Goal: Task Accomplishment & Management: Use online tool/utility

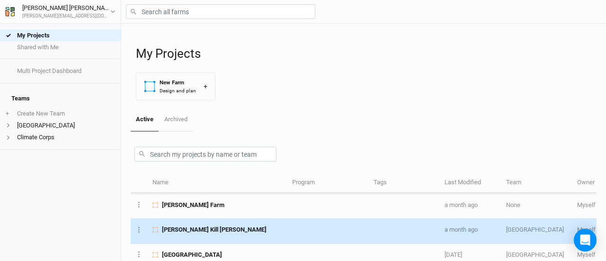
scroll to position [124, 0]
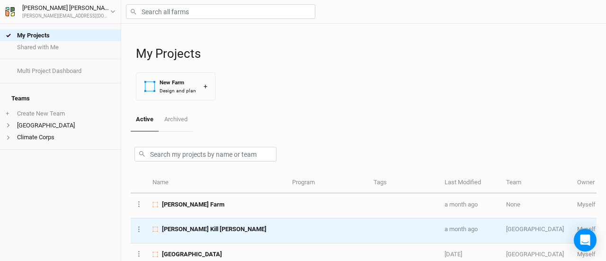
click at [240, 225] on div "[PERSON_NAME] Kill [PERSON_NAME]" at bounding box center [216, 229] width 129 height 9
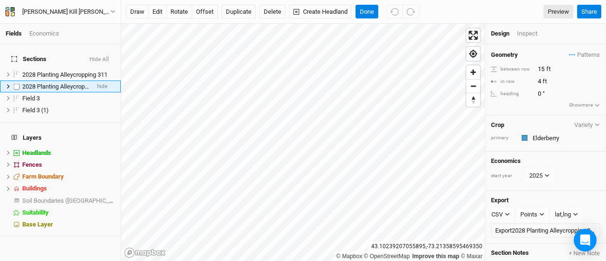
click at [55, 83] on span "2028 Planting Alleycropping 311" at bounding box center [64, 86] width 85 height 7
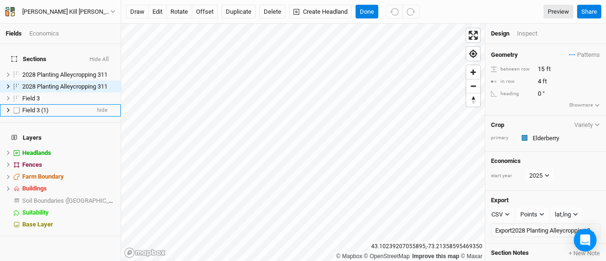
click at [29, 107] on span "Field 3 (1)" at bounding box center [35, 110] width 27 height 7
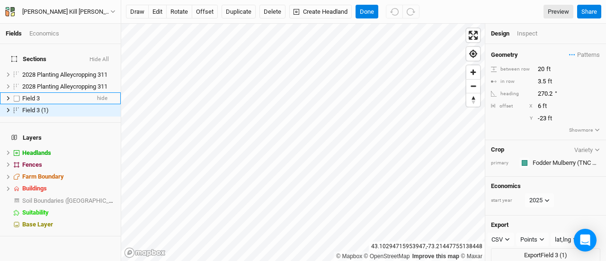
click at [28, 95] on span "Field 3" at bounding box center [31, 98] width 18 height 7
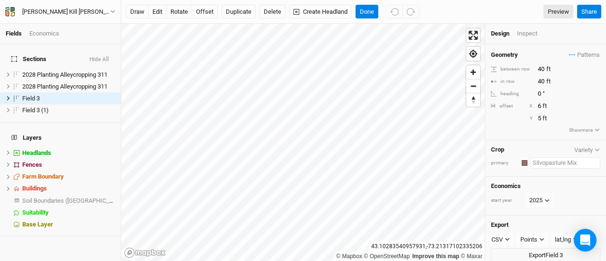
click at [536, 160] on input "text" at bounding box center [565, 162] width 71 height 11
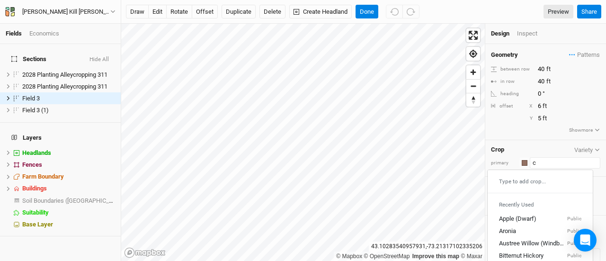
type input "ch"
type input "chestnut (Small Scale)"
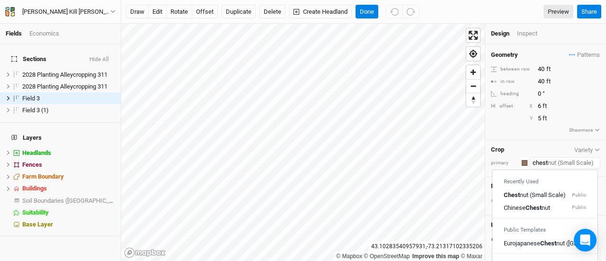
type input "Chestnut (Small Scale)"
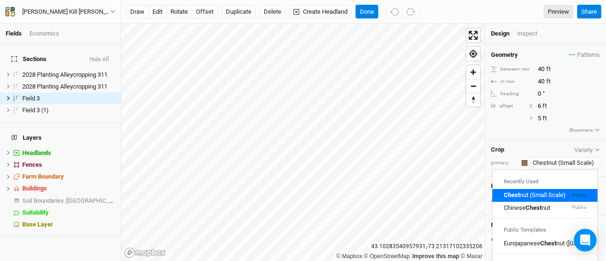
type input "Chestnut (Small Scale)"
type input "20"
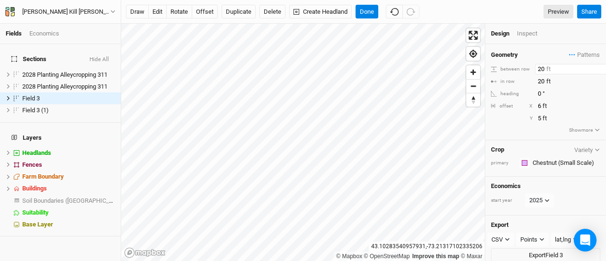
click at [541, 69] on input "20" at bounding box center [576, 69] width 82 height 10
type input "40"
click at [527, 34] on div "Inspect" at bounding box center [534, 33] width 34 height 9
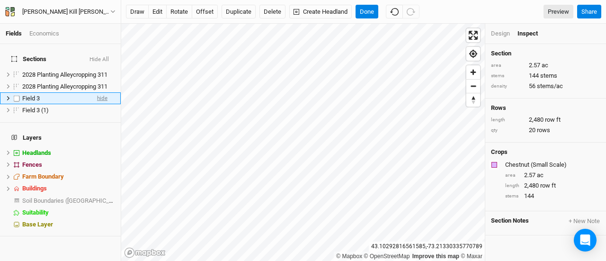
click at [98, 92] on span "hide" at bounding box center [102, 98] width 10 height 12
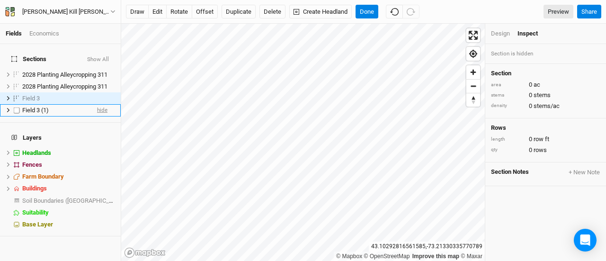
click at [97, 107] on span "hide" at bounding box center [102, 111] width 10 height 12
click at [94, 107] on span "show" at bounding box center [100, 111] width 13 height 12
click at [97, 107] on span "hide" at bounding box center [102, 111] width 10 height 12
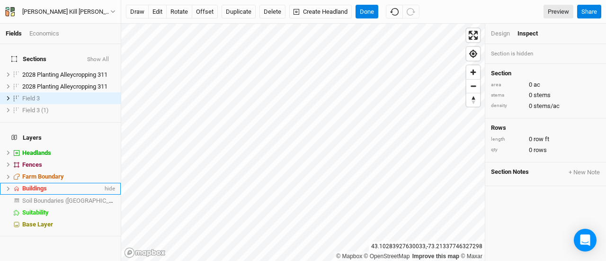
click at [9, 187] on icon at bounding box center [8, 189] width 3 height 4
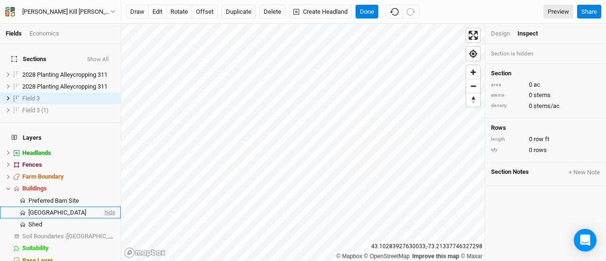
click at [103, 206] on span "hide" at bounding box center [109, 212] width 12 height 12
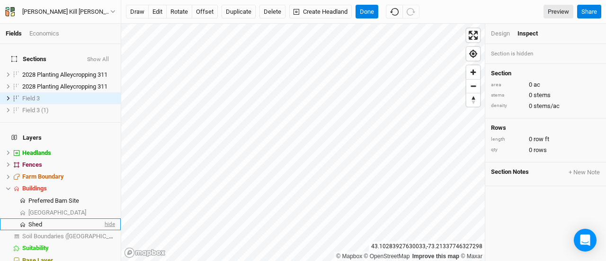
click at [106, 218] on span "hide" at bounding box center [109, 224] width 12 height 12
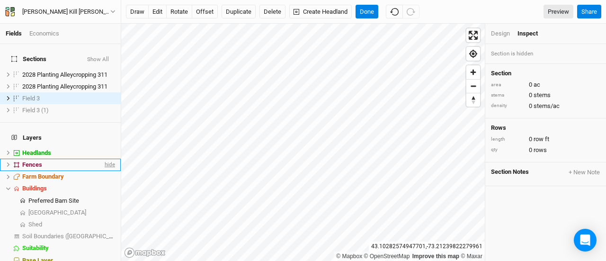
click at [104, 159] on span "hide" at bounding box center [109, 165] width 12 height 12
click at [104, 159] on span "show" at bounding box center [107, 165] width 15 height 12
click at [103, 159] on span "hide" at bounding box center [109, 165] width 12 height 12
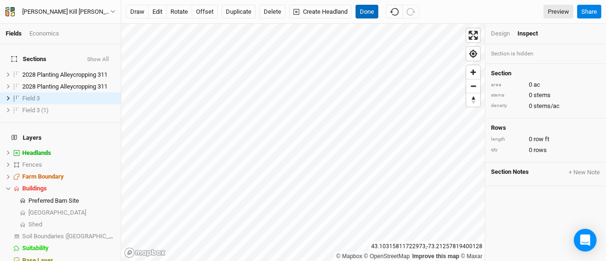
click at [365, 5] on button "Done" at bounding box center [367, 12] width 23 height 14
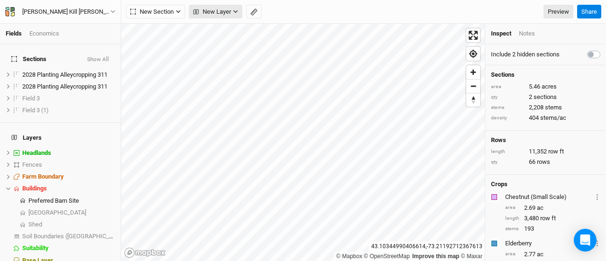
click at [203, 13] on span "New Layer" at bounding box center [212, 11] width 38 height 9
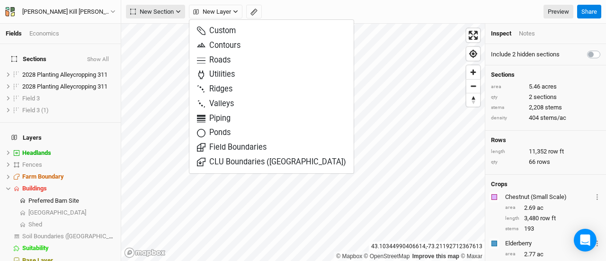
click at [142, 13] on span "New Section" at bounding box center [152, 11] width 44 height 9
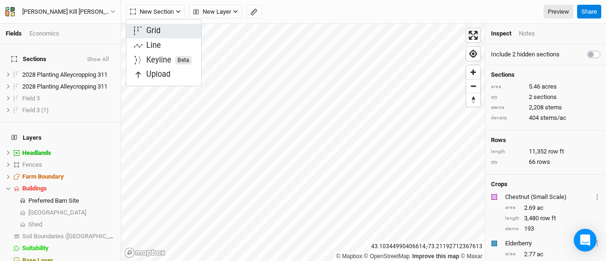
click at [150, 34] on div "Grid" at bounding box center [153, 31] width 14 height 11
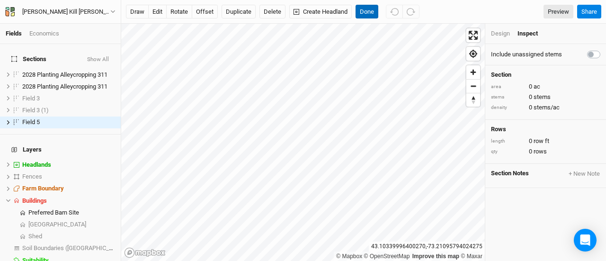
click at [371, 18] on button "Done" at bounding box center [367, 12] width 23 height 14
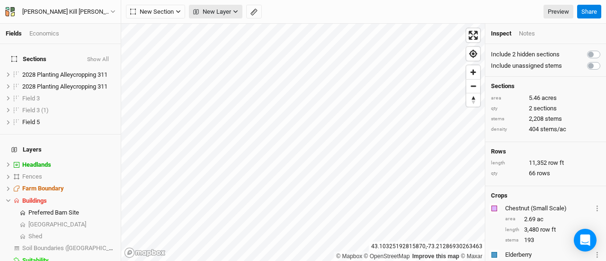
click at [211, 16] on span "New Layer" at bounding box center [212, 11] width 38 height 9
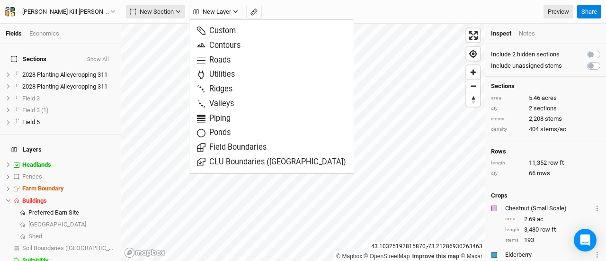
click at [141, 15] on span "New Section" at bounding box center [152, 11] width 44 height 9
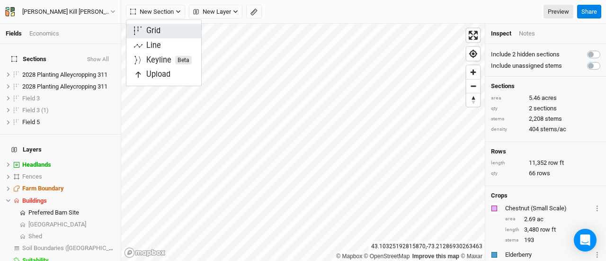
click at [146, 34] on span "Grid" at bounding box center [147, 31] width 27 height 11
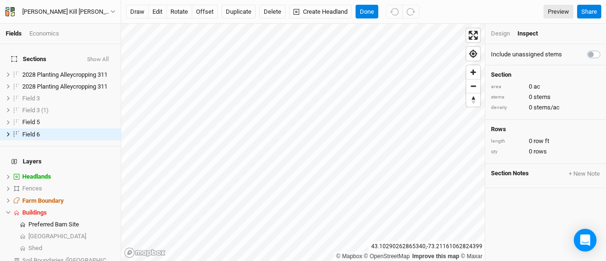
click at [494, 30] on div "Design" at bounding box center [500, 33] width 19 height 9
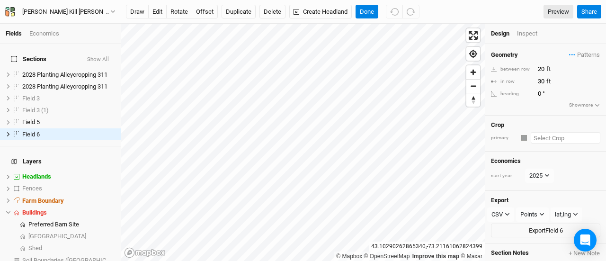
click at [548, 134] on input "text" at bounding box center [566, 137] width 70 height 11
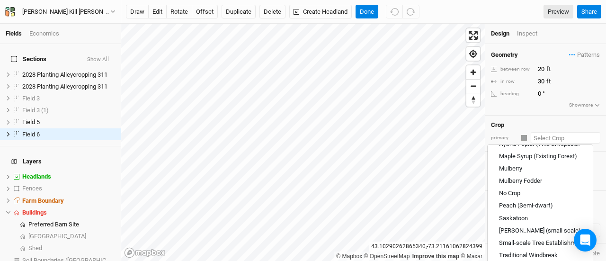
scroll to position [498, 0]
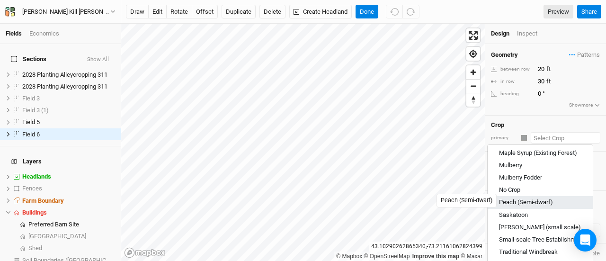
click at [531, 199] on div "Peach (Semi-dwarf)" at bounding box center [526, 202] width 54 height 9
type input "Peach (Semi-dwarf)"
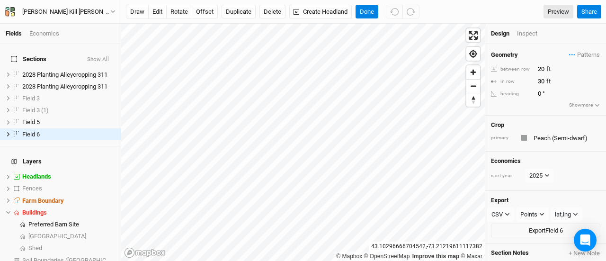
type input "12"
click at [179, 14] on button "rotate" at bounding box center [179, 12] width 26 height 14
click at [363, 12] on button "Done" at bounding box center [367, 12] width 23 height 14
click at [157, 9] on button "edit" at bounding box center [157, 12] width 18 height 14
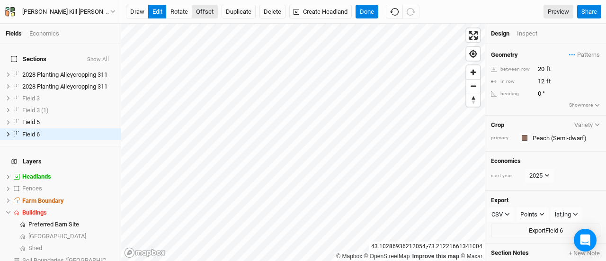
click at [202, 11] on button "offset" at bounding box center [205, 12] width 26 height 14
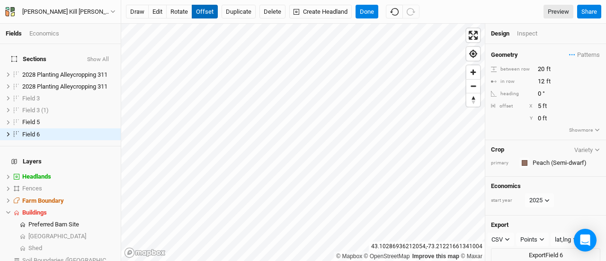
type input "6"
click at [524, 36] on div "Inspect" at bounding box center [534, 33] width 34 height 9
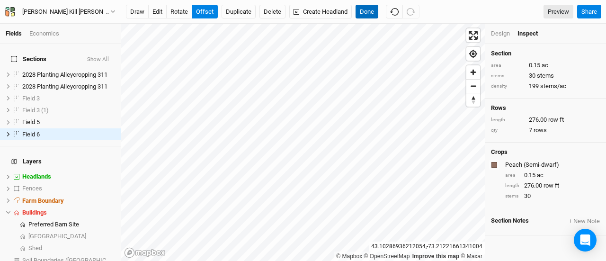
click at [361, 9] on button "Done" at bounding box center [367, 12] width 23 height 14
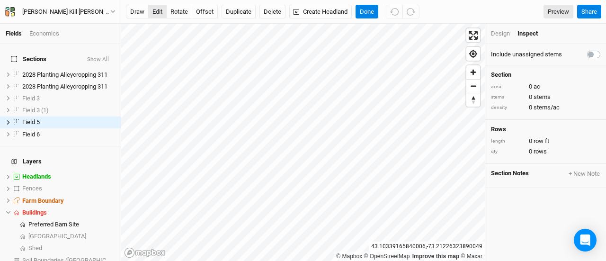
click at [155, 11] on button "edit" at bounding box center [157, 12] width 18 height 14
click at [499, 34] on div "Design" at bounding box center [500, 33] width 19 height 9
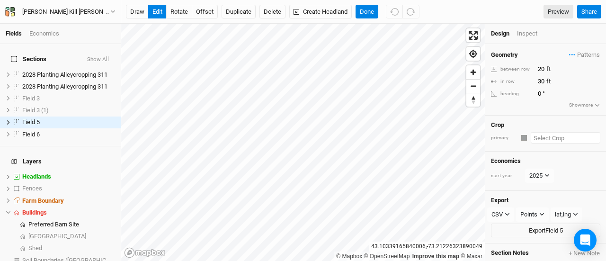
click at [543, 140] on input "text" at bounding box center [566, 137] width 70 height 11
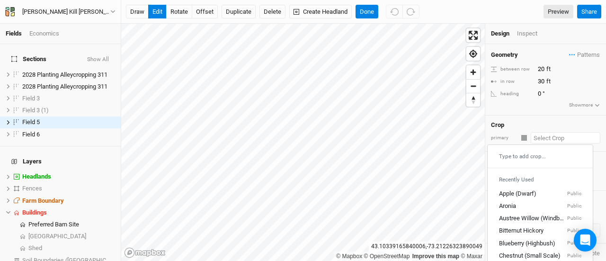
click at [518, 156] on div "Type to add crop..." at bounding box center [540, 156] width 105 height 15
click at [556, 135] on input "text" at bounding box center [566, 137] width 70 height 11
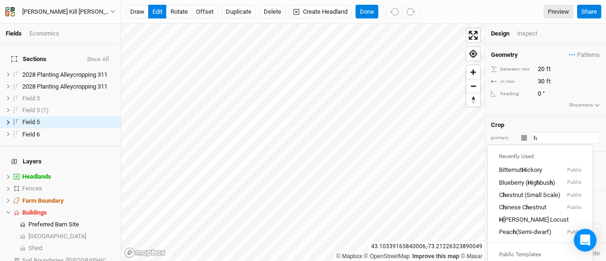
type input "ho"
type input "honey Locust"
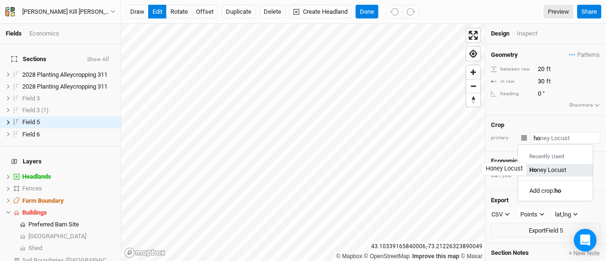
click at [542, 169] on div "Ho ney Locust" at bounding box center [547, 170] width 37 height 9
type input "Honey Locust"
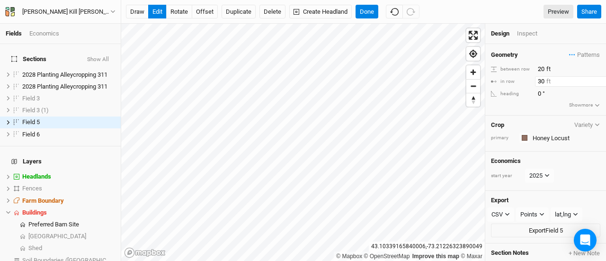
click at [544, 80] on input "30" at bounding box center [576, 81] width 82 height 10
type input "3"
type input "24"
click at [524, 139] on button "button" at bounding box center [524, 138] width 10 height 10
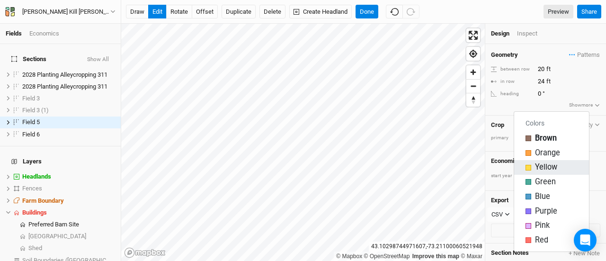
click at [529, 168] on div "button" at bounding box center [528, 168] width 6 height 6
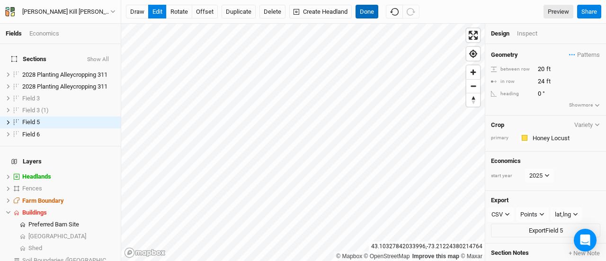
click at [364, 16] on button "Done" at bounding box center [367, 12] width 23 height 14
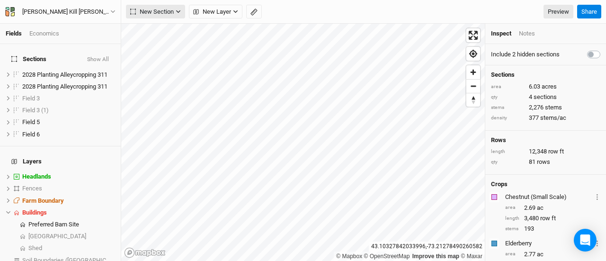
click at [154, 8] on span "New Section" at bounding box center [152, 11] width 44 height 9
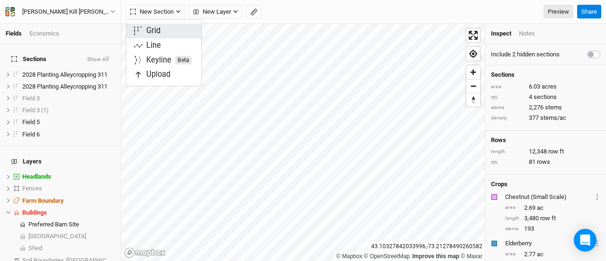
click at [150, 32] on div "Grid" at bounding box center [153, 31] width 14 height 11
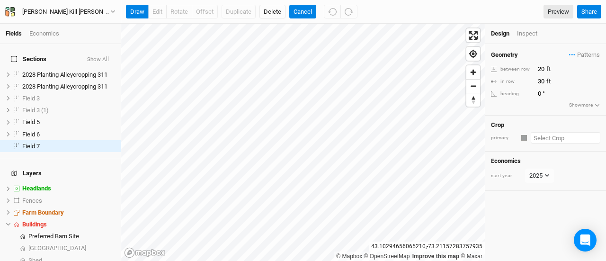
click at [554, 137] on input "text" at bounding box center [566, 137] width 70 height 11
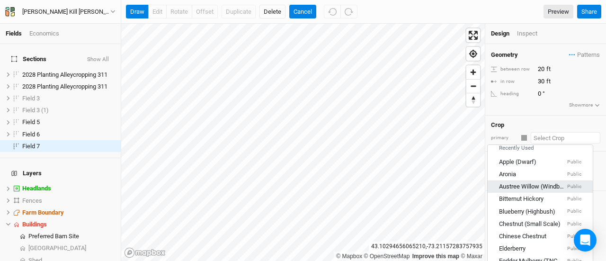
scroll to position [32, 0]
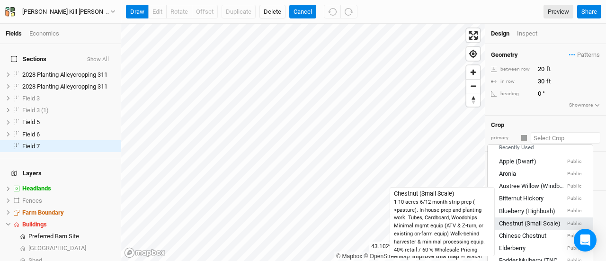
click at [522, 219] on div "Chestnut (Small Scale)" at bounding box center [530, 223] width 62 height 9
type input "20"
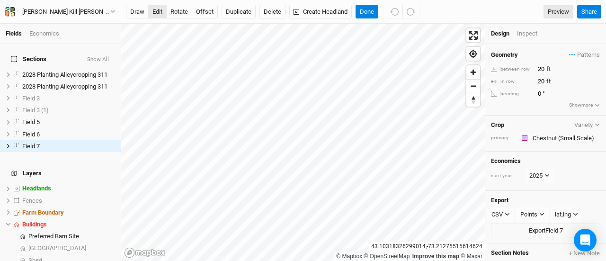
click at [151, 12] on button "edit" at bounding box center [157, 12] width 18 height 14
click at [358, 14] on button "Done" at bounding box center [367, 12] width 23 height 14
click at [542, 80] on input "20" at bounding box center [576, 81] width 82 height 10
type input "40"
click at [209, 14] on button "offset" at bounding box center [205, 12] width 26 height 14
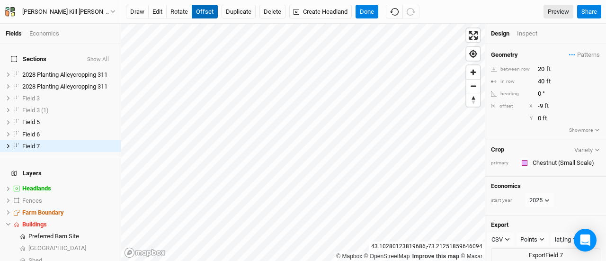
type input "-10"
click at [528, 35] on div "Inspect" at bounding box center [534, 33] width 34 height 9
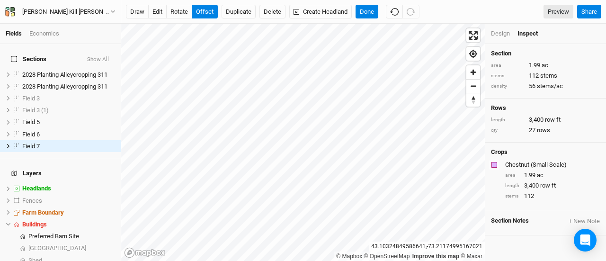
click at [502, 35] on div "Design" at bounding box center [500, 33] width 19 height 9
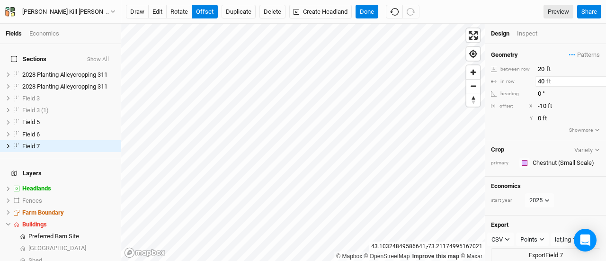
click at [543, 81] on input "40" at bounding box center [576, 81] width 82 height 10
type input "4"
type input "25"
click at [541, 69] on input "20" at bounding box center [576, 69] width 82 height 10
type input "40"
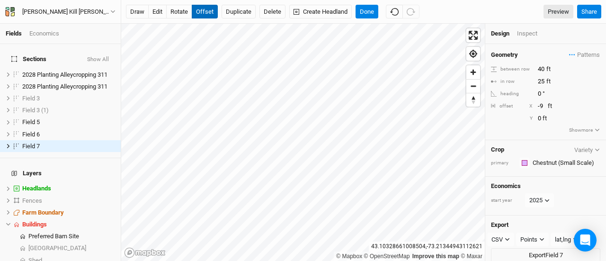
scroll to position [0, 15]
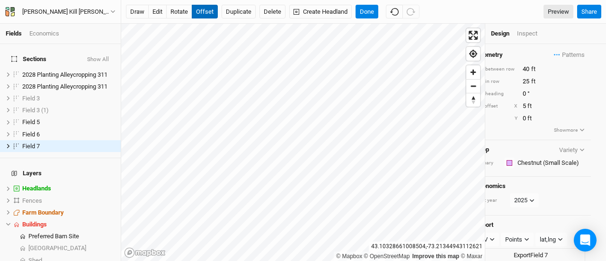
type input "6"
click at [528, 33] on div "Inspect" at bounding box center [534, 33] width 34 height 9
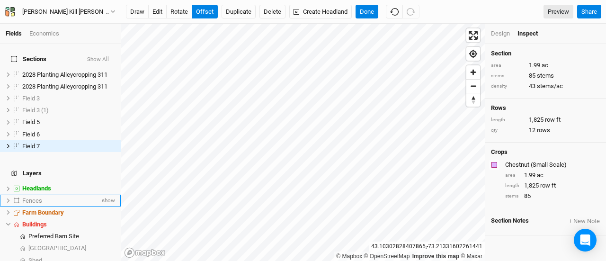
click at [33, 197] on span "Fences" at bounding box center [32, 200] width 20 height 7
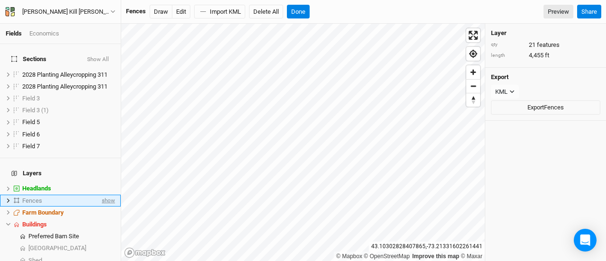
click at [103, 195] on span "show" at bounding box center [107, 201] width 15 height 12
